Goal: Task Accomplishment & Management: Complete application form

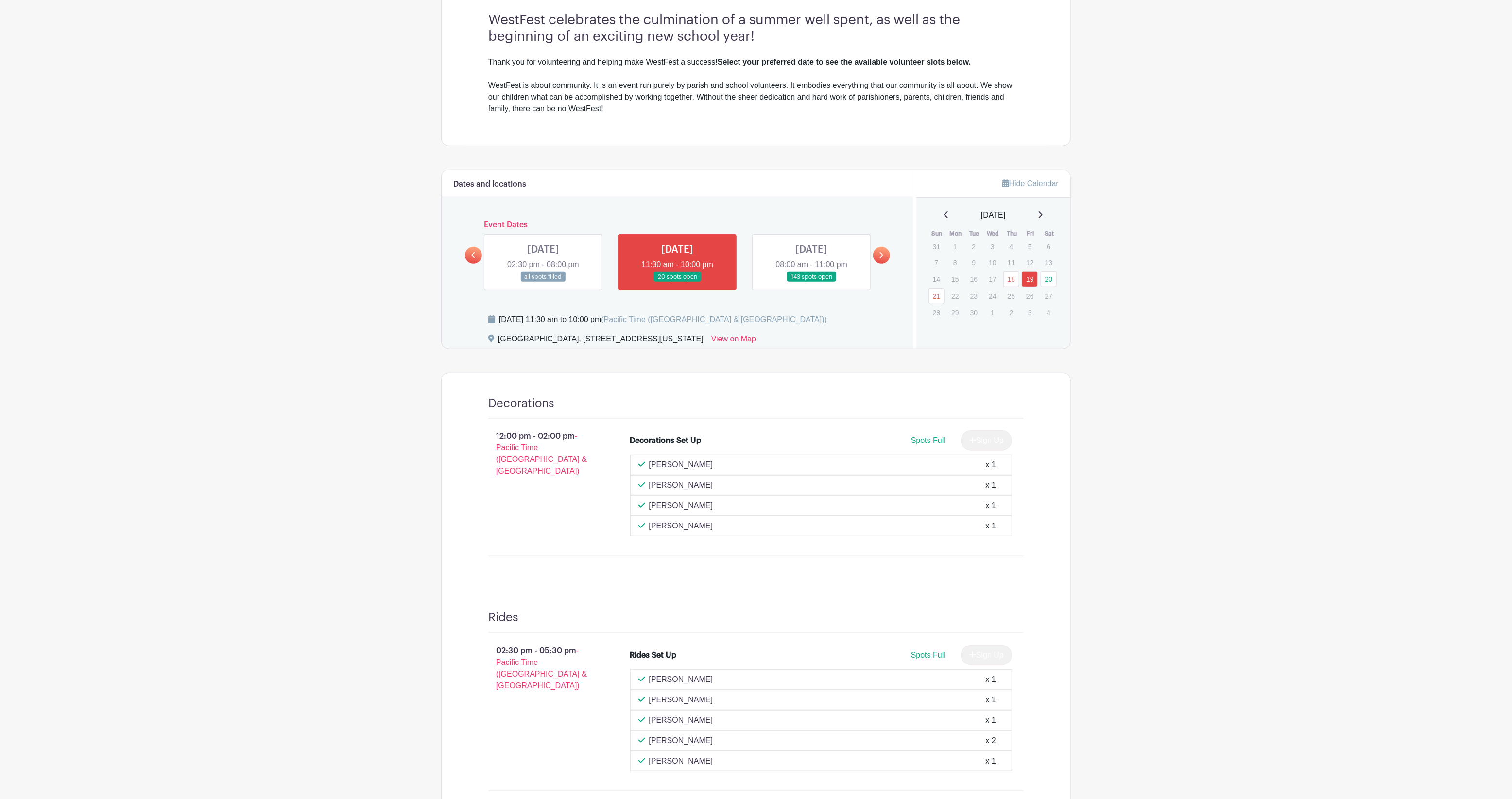
scroll to position [122, 0]
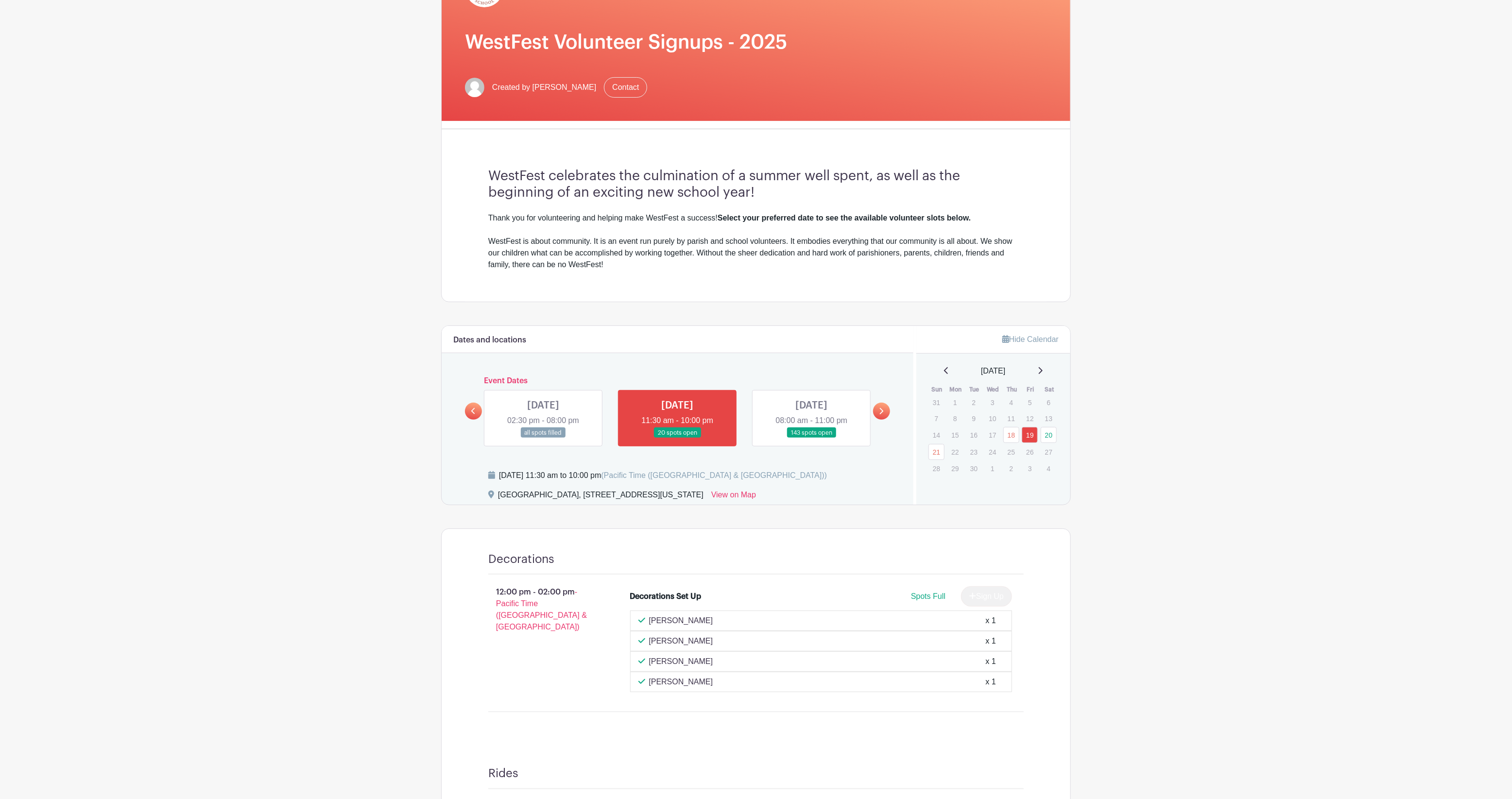
click at [811, 438] on link at bounding box center [811, 438] width 0 height 0
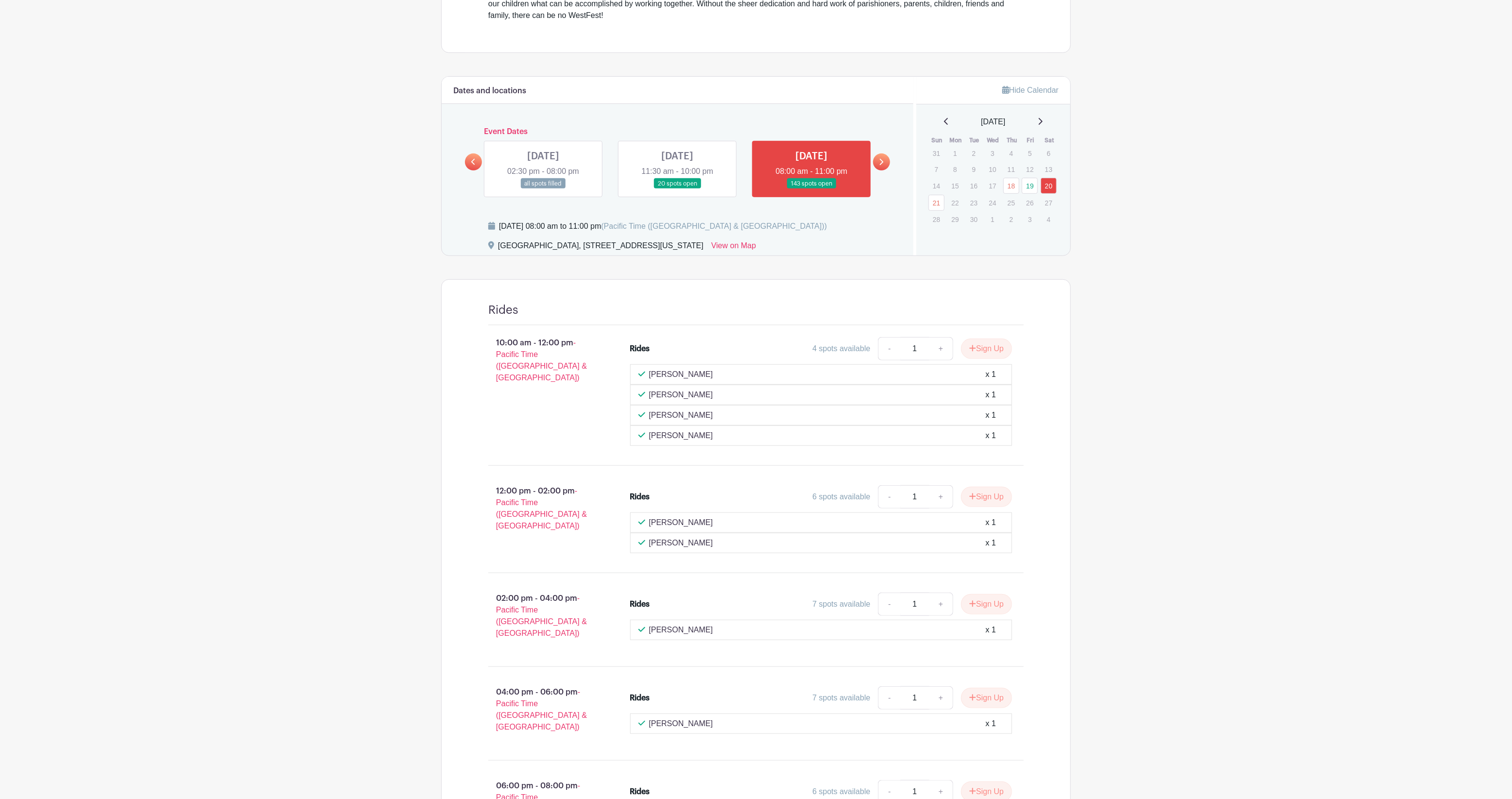
scroll to position [365, 0]
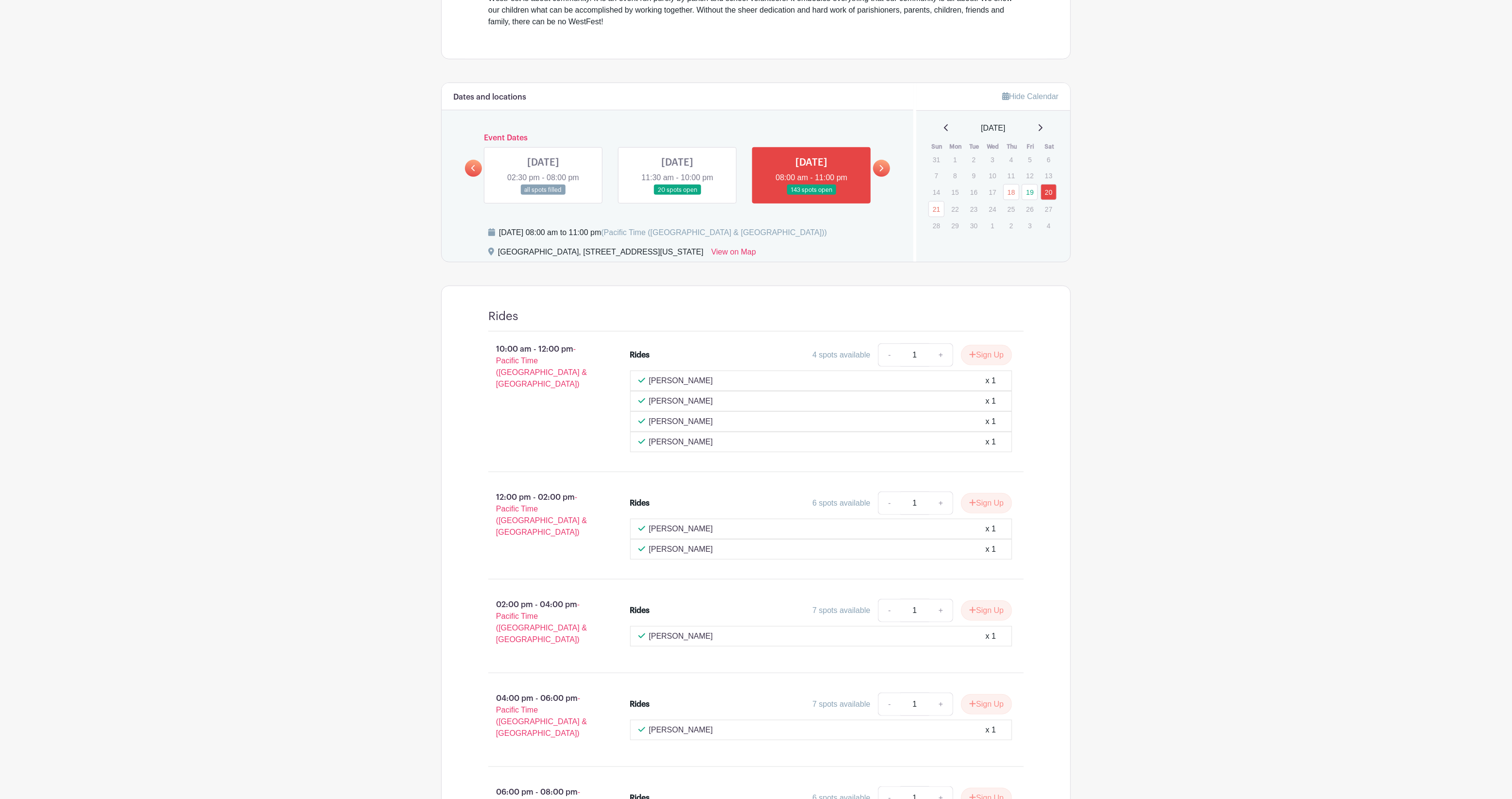
click at [880, 172] on icon at bounding box center [881, 168] width 5 height 7
click at [472, 168] on icon at bounding box center [473, 168] width 5 height 7
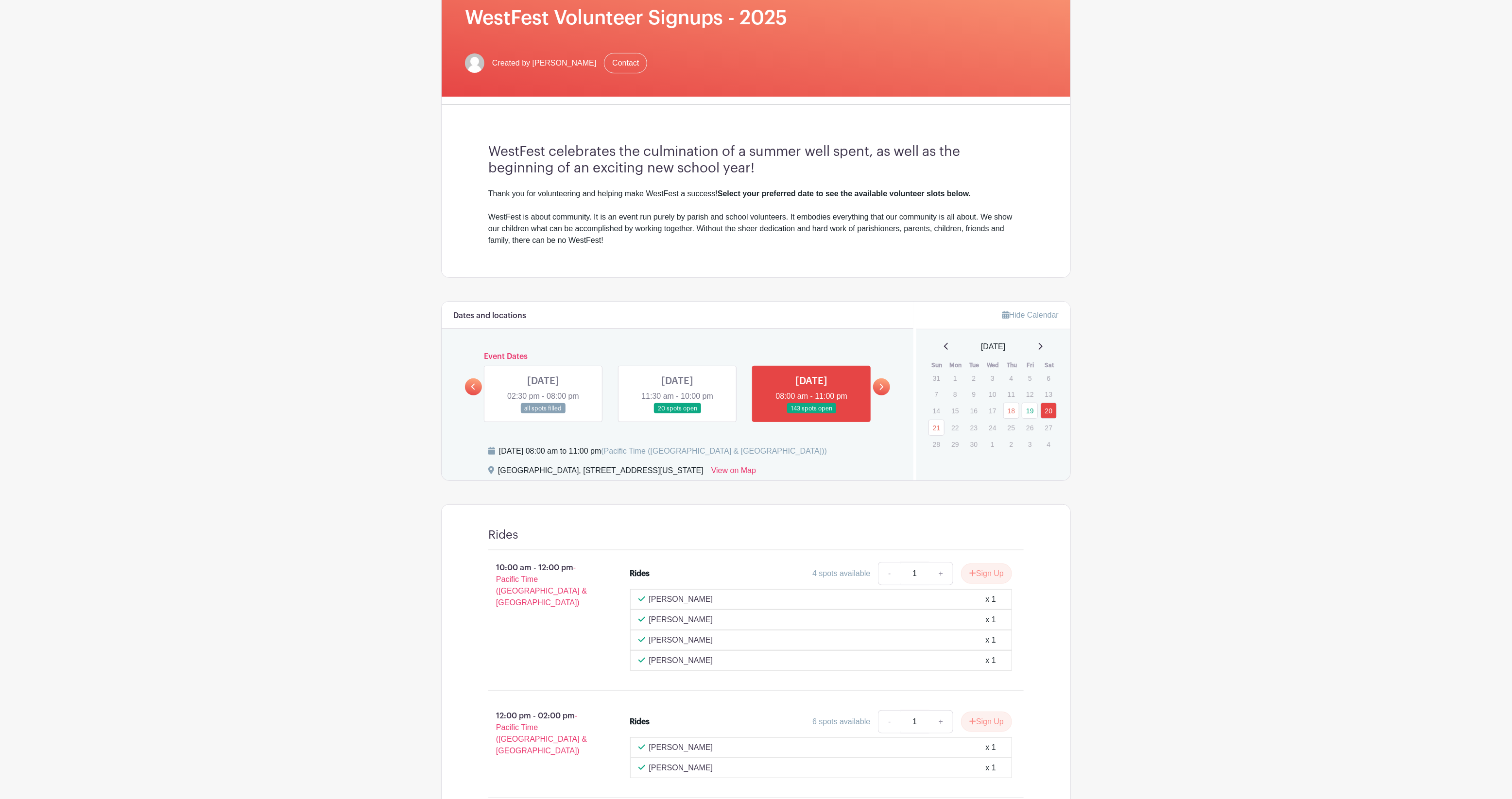
scroll to position [0, 0]
